Goal: Check status: Check status

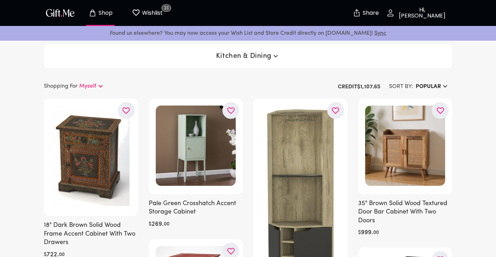
click at [59, 17] on img "button" at bounding box center [61, 13] width 32 height 10
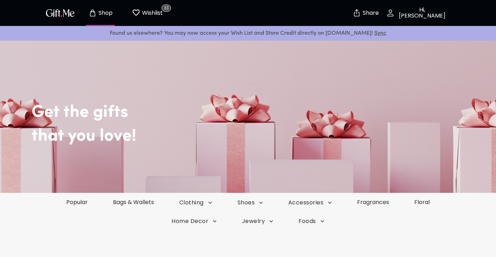
click at [404, 12] on p "Hi, [PERSON_NAME]" at bounding box center [421, 13] width 53 height 12
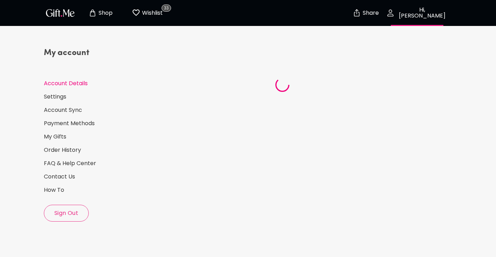
select select "US"
select select "MA"
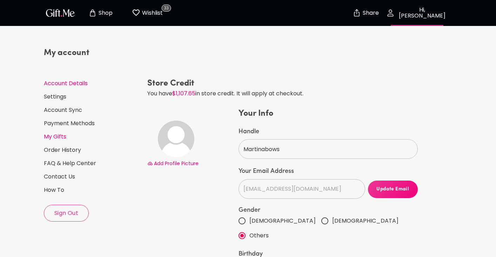
click at [62, 135] on link "My Gifts" at bounding box center [93, 137] width 98 height 8
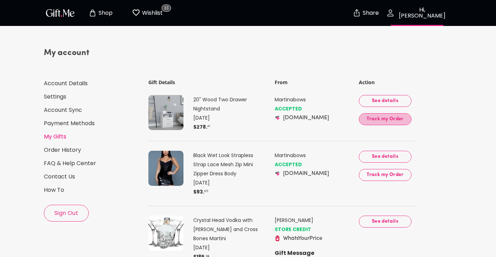
click at [377, 121] on span "Track my Order" at bounding box center [385, 119] width 41 height 8
